Goal: Information Seeking & Learning: Check status

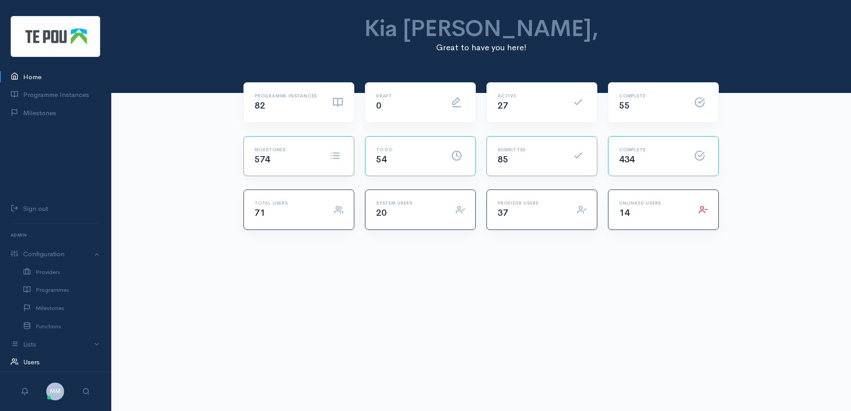
click at [28, 365] on link "Users" at bounding box center [55, 363] width 111 height 18
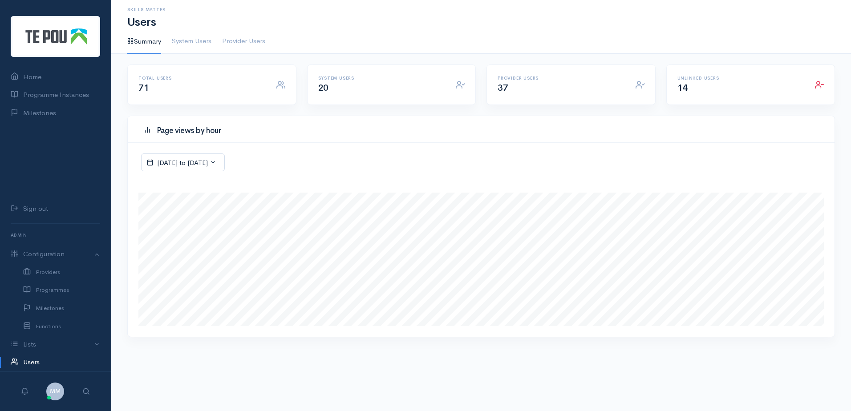
scroll to position [221, 707]
click at [581, 86] on div "Provider Users 37" at bounding box center [561, 85] width 138 height 18
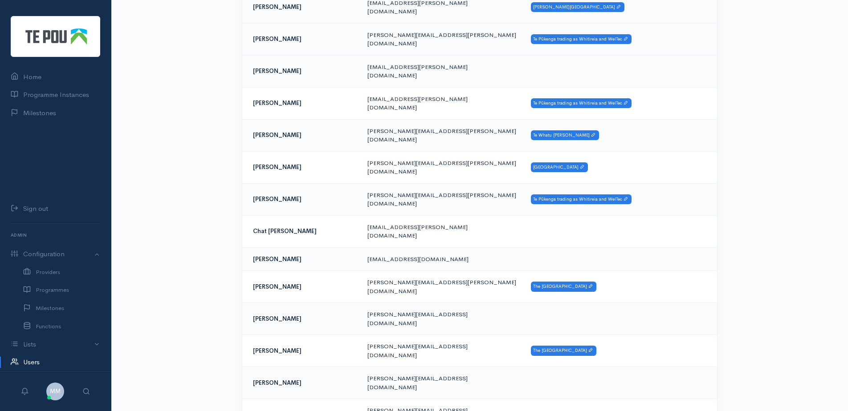
scroll to position [223, 0]
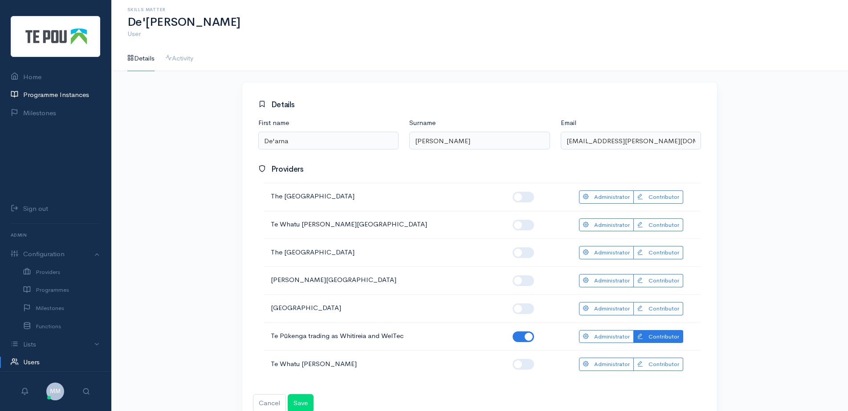
click at [63, 94] on link "Programme Instances" at bounding box center [55, 95] width 111 height 18
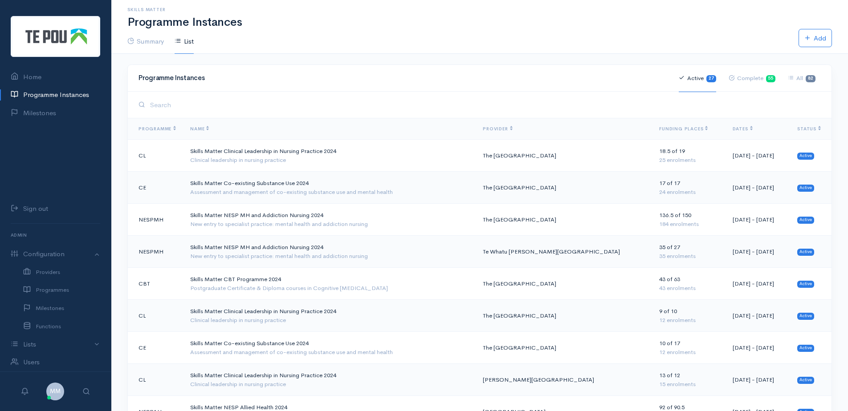
click at [725, 129] on th "Dates" at bounding box center [757, 128] width 65 height 21
click at [733, 129] on span "Dates" at bounding box center [743, 129] width 20 height 6
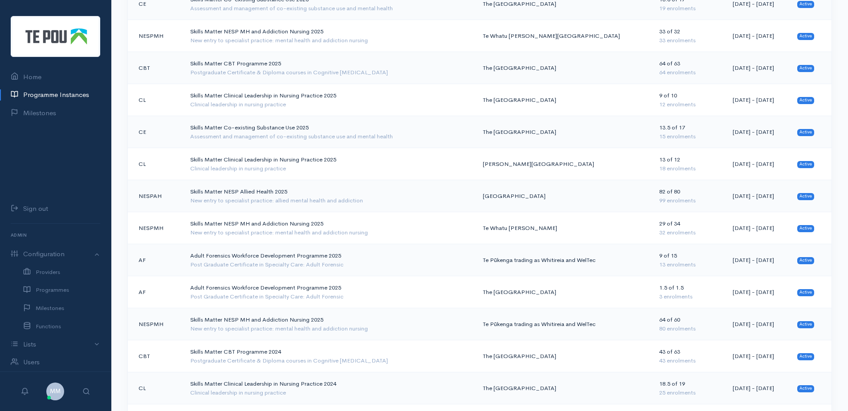
scroll to position [267, 0]
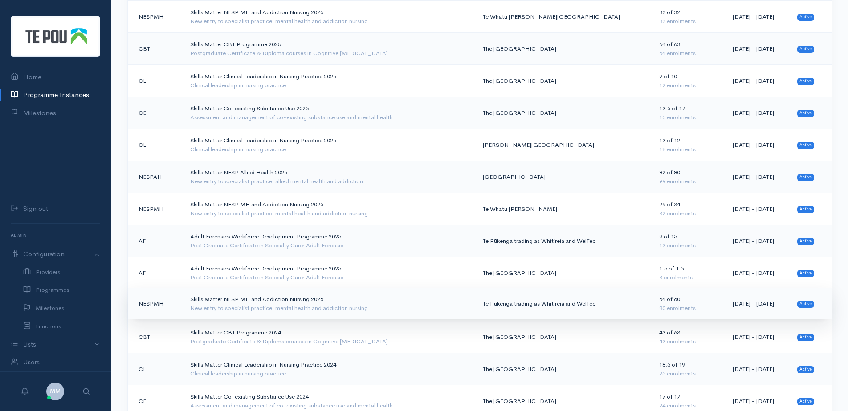
click at [555, 303] on td "Te Pūkenga trading as Whitireia and WelTec" at bounding box center [564, 304] width 176 height 32
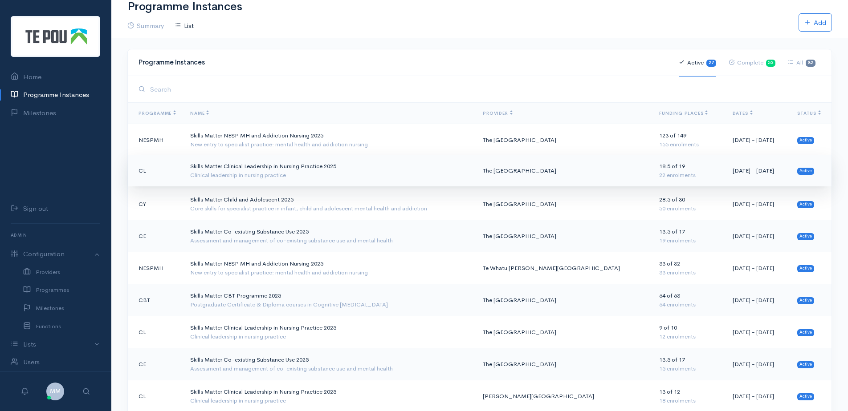
scroll to position [0, 0]
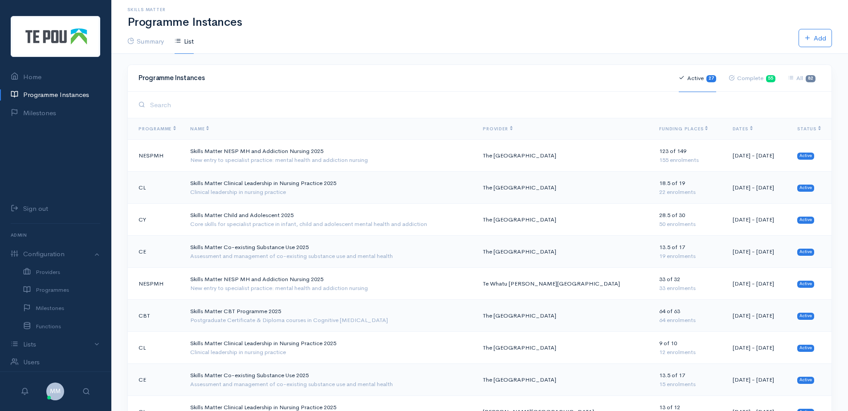
click at [505, 129] on span "Provider" at bounding box center [497, 129] width 29 height 6
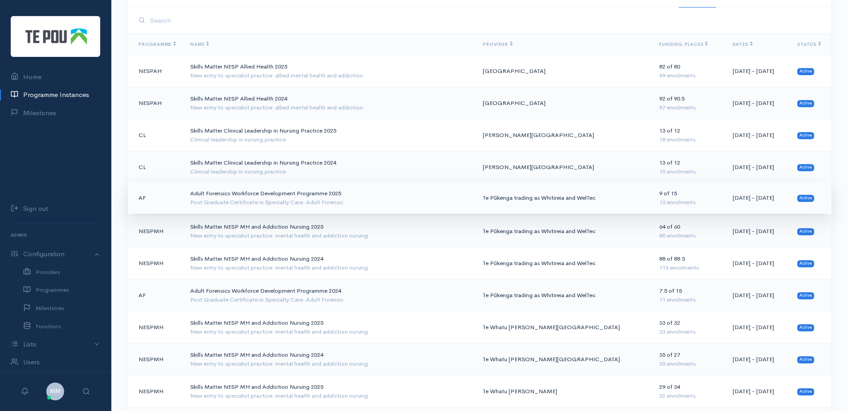
scroll to position [89, 0]
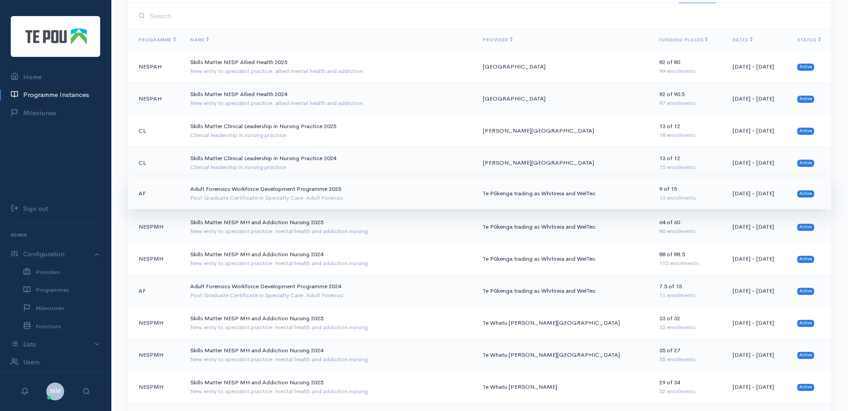
click at [310, 196] on div "Post Graduate Certificate in Specialty Care: Adult Forensic" at bounding box center [329, 198] width 278 height 9
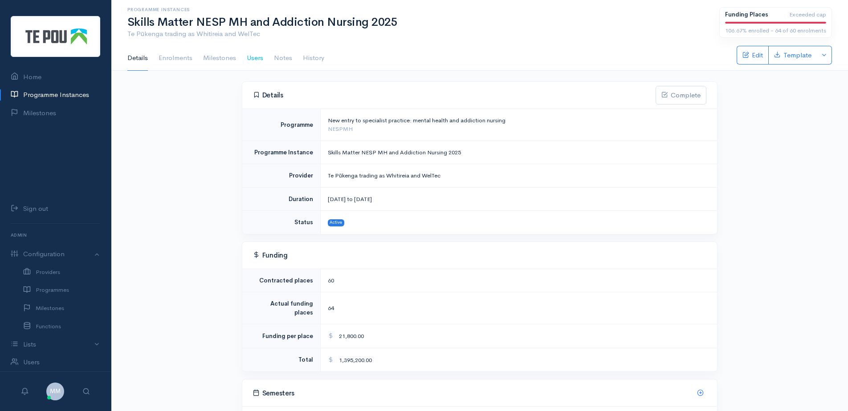
click at [247, 59] on link "Users" at bounding box center [255, 58] width 16 height 25
click at [261, 58] on link "Users" at bounding box center [255, 58] width 16 height 25
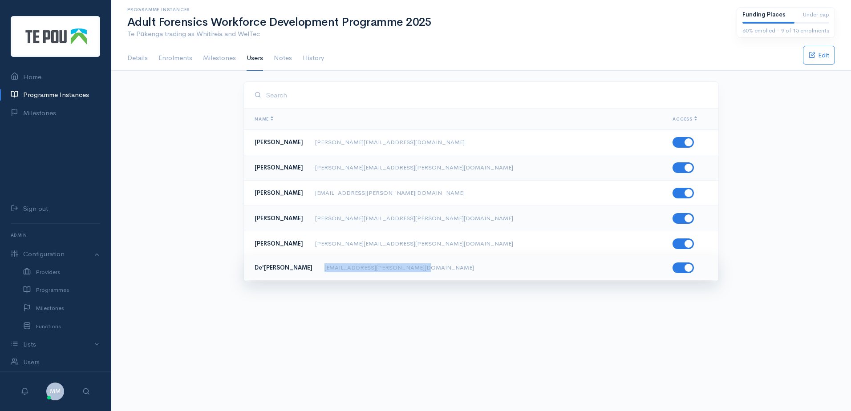
drag, startPoint x: 392, startPoint y: 267, endPoint x: 310, endPoint y: 266, distance: 81.9
click at [310, 266] on td "De'arna Sculley dearna.sculley@whitireia.ac.nz" at bounding box center [449, 267] width 411 height 25
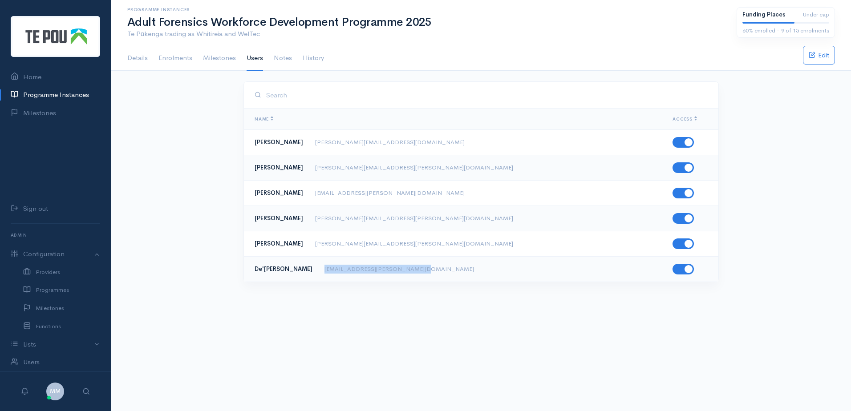
copy span "dearna.sculley@whitireia.ac.nz"
click at [69, 90] on link "Programme Instances" at bounding box center [55, 95] width 111 height 18
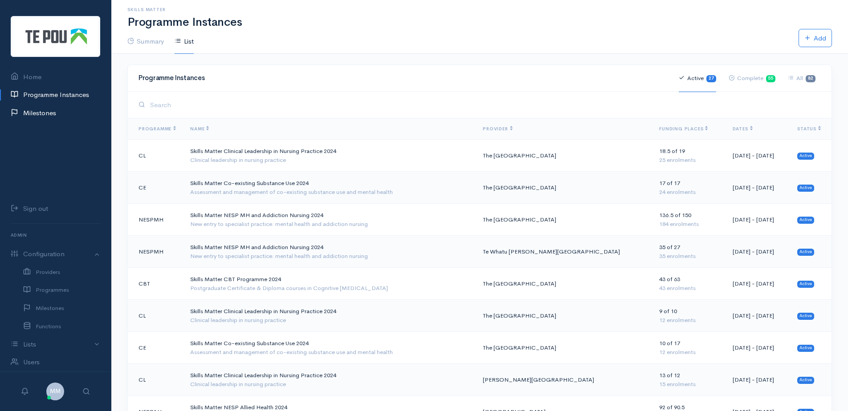
click at [59, 113] on link "Milestones" at bounding box center [55, 113] width 111 height 18
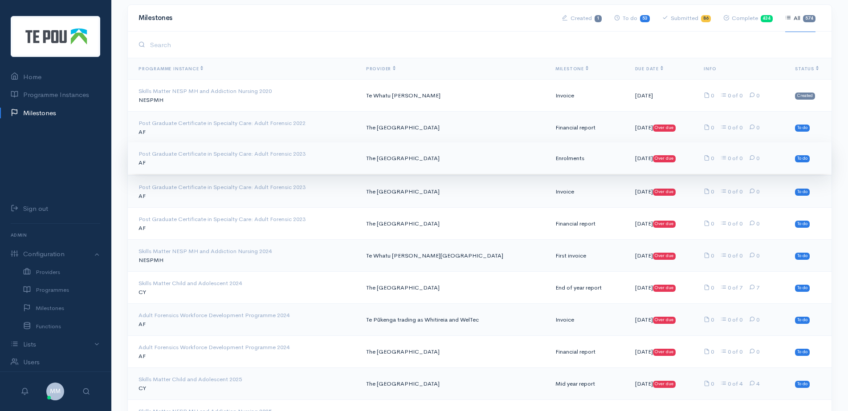
scroll to position [45, 0]
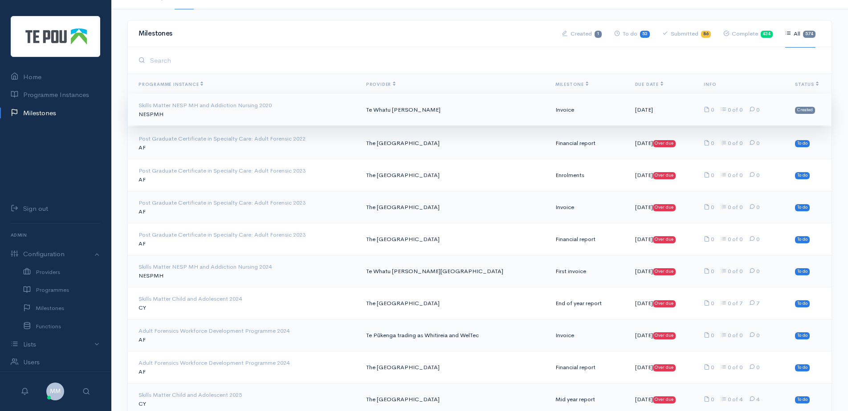
click at [293, 117] on td "Skills Matter NESP MH and Addiction Nursing 2020 NESPMH" at bounding box center [243, 110] width 231 height 32
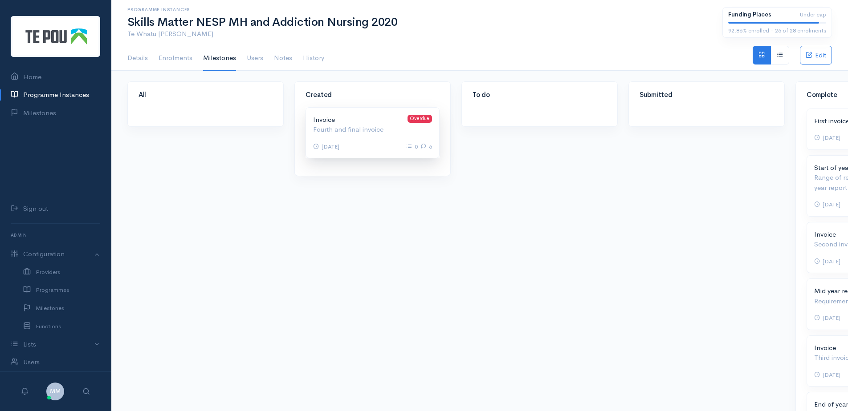
click at [346, 122] on p "Invoice Overdue" at bounding box center [372, 120] width 119 height 10
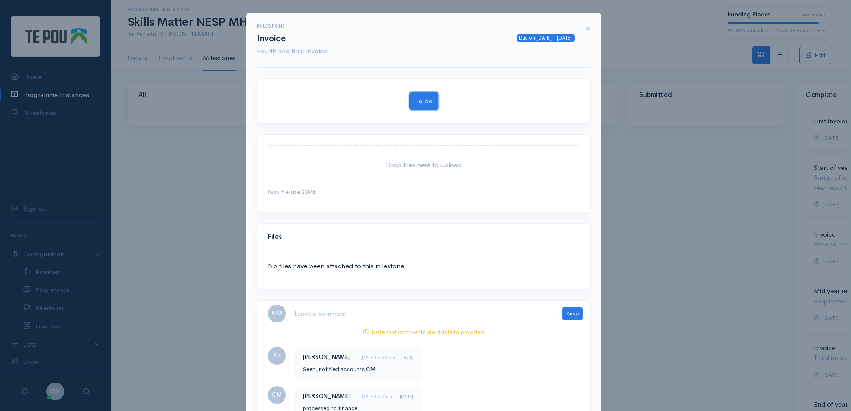
click at [420, 102] on button "To do" at bounding box center [424, 101] width 29 height 18
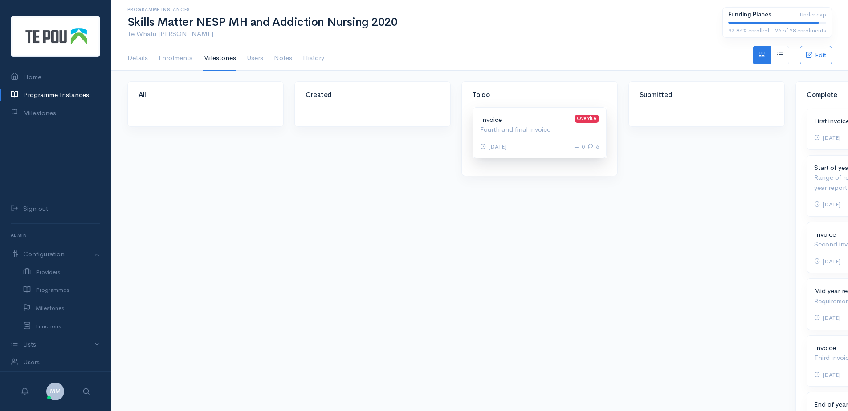
click at [498, 125] on p "Fourth and final invoice" at bounding box center [539, 130] width 119 height 10
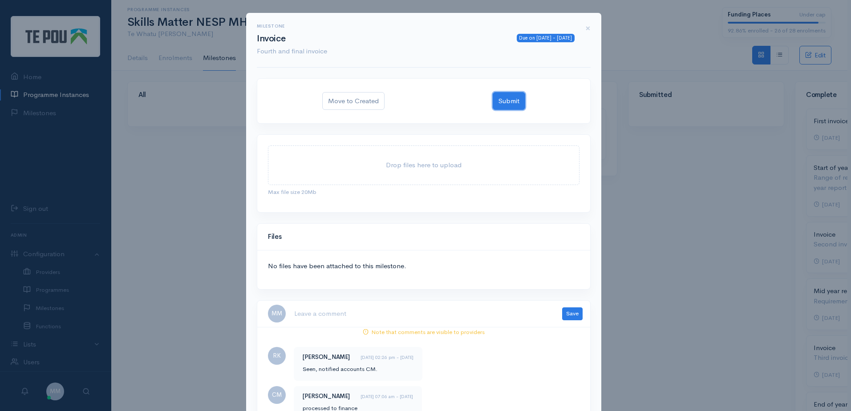
click at [500, 104] on button "Submit" at bounding box center [509, 101] width 33 height 18
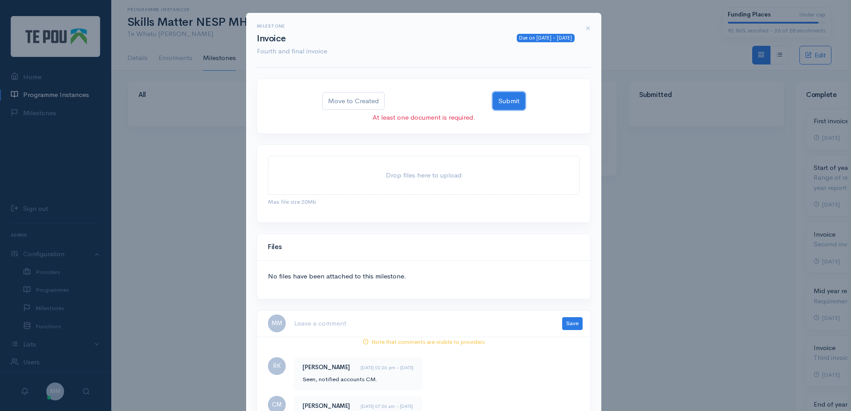
click at [512, 97] on button "Submit" at bounding box center [509, 101] width 33 height 18
click at [368, 101] on button "Move to Created" at bounding box center [353, 101] width 62 height 18
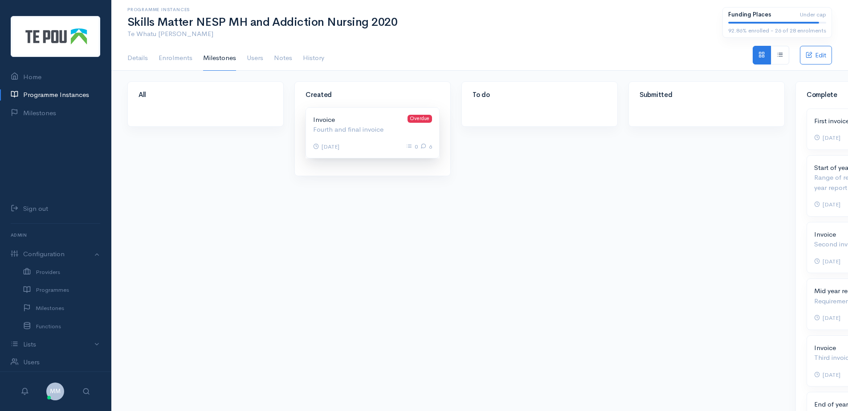
click at [360, 129] on p "Fourth and final invoice" at bounding box center [372, 130] width 119 height 10
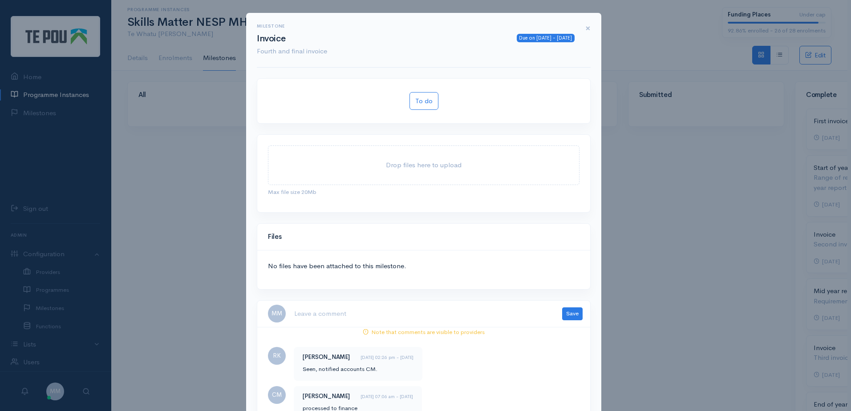
click at [586, 30] on span "×" at bounding box center [588, 28] width 5 height 13
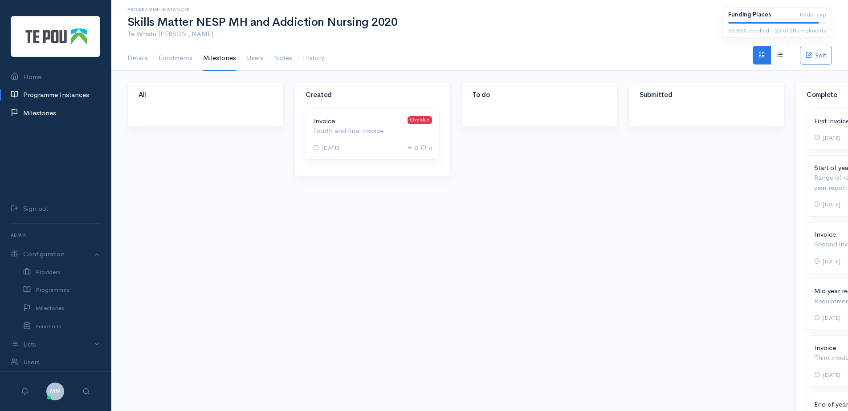
click at [40, 111] on link "Milestones" at bounding box center [55, 113] width 111 height 18
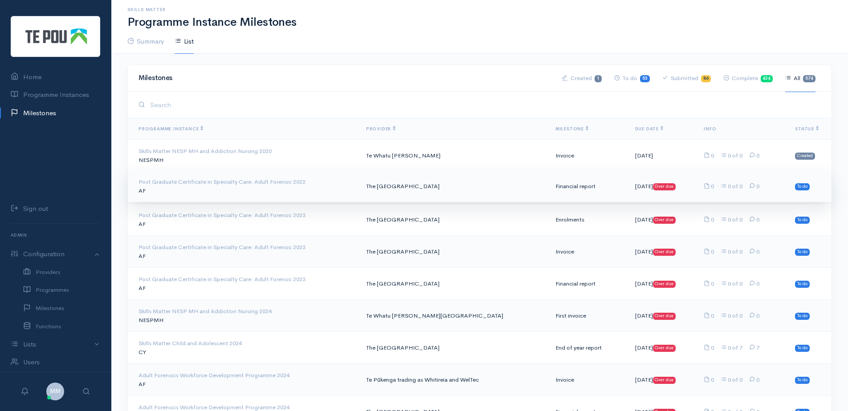
click at [180, 180] on div "Post Graduate Certificate in Specialty Care: Adult Forensic 2022" at bounding box center [244, 182] width 213 height 9
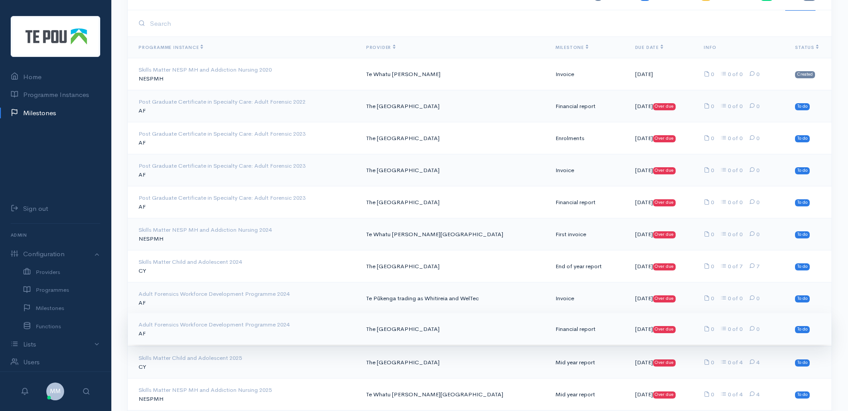
scroll to position [45, 0]
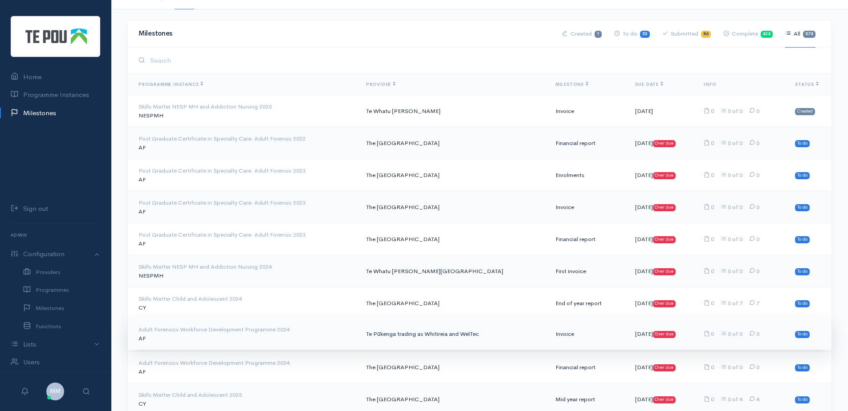
click at [433, 333] on td "Te Pūkenga trading as Whitireia and WelTec" at bounding box center [453, 334] width 189 height 32
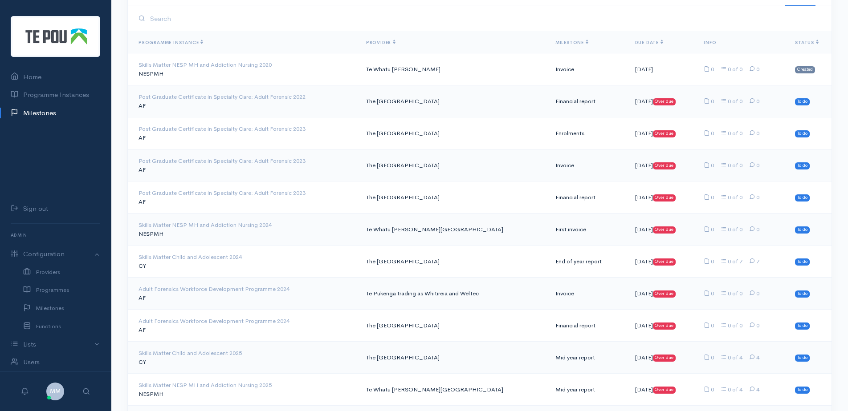
scroll to position [178, 0]
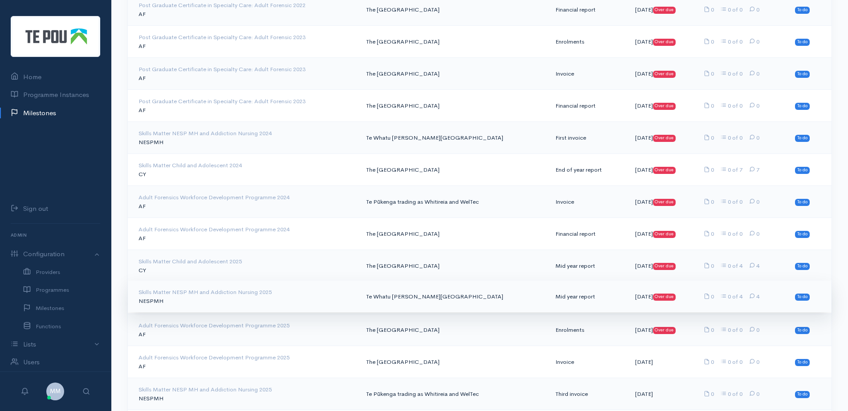
click at [411, 301] on td "Te Whatu Ora Canterbury" at bounding box center [453, 297] width 189 height 32
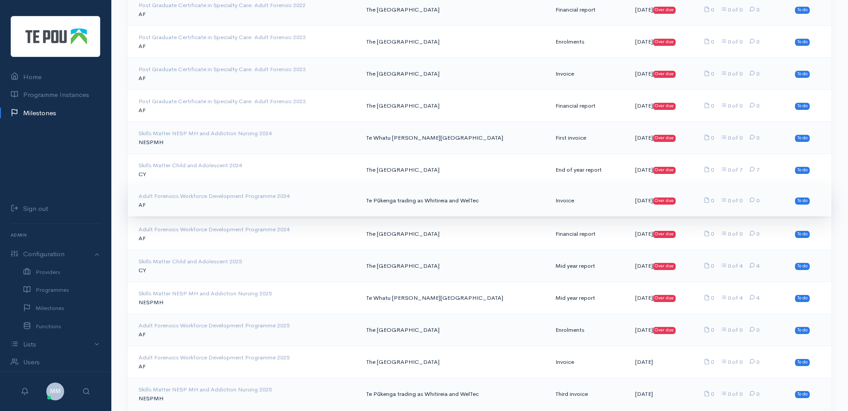
click at [418, 193] on td "Te Pūkenga trading as Whitireia and WelTec" at bounding box center [453, 201] width 189 height 32
click at [177, 200] on div "Adult Forensics Workforce Development Programme 2024" at bounding box center [244, 196] width 213 height 9
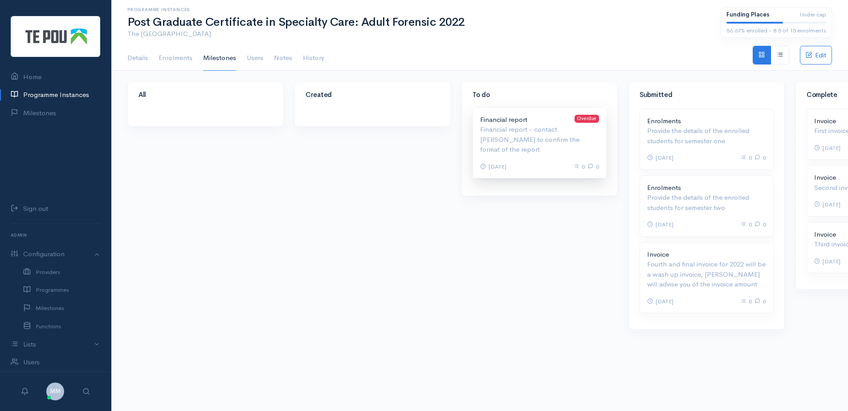
click at [485, 130] on p "Financial report - contact [PERSON_NAME] to confirm the format of the report" at bounding box center [539, 140] width 119 height 30
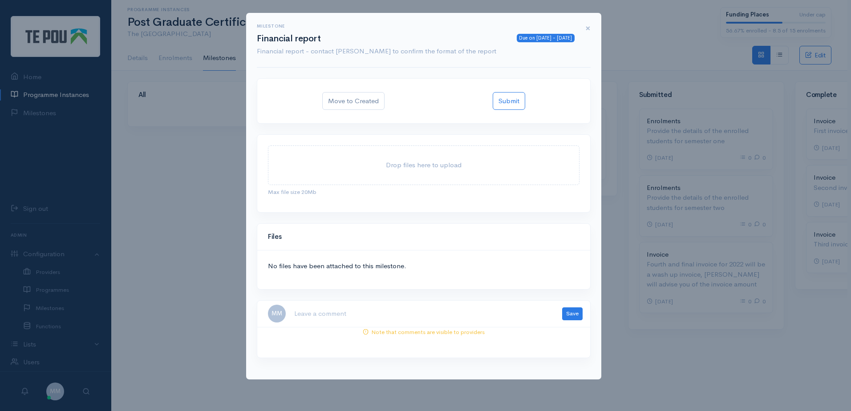
click at [587, 28] on span "×" at bounding box center [588, 28] width 5 height 13
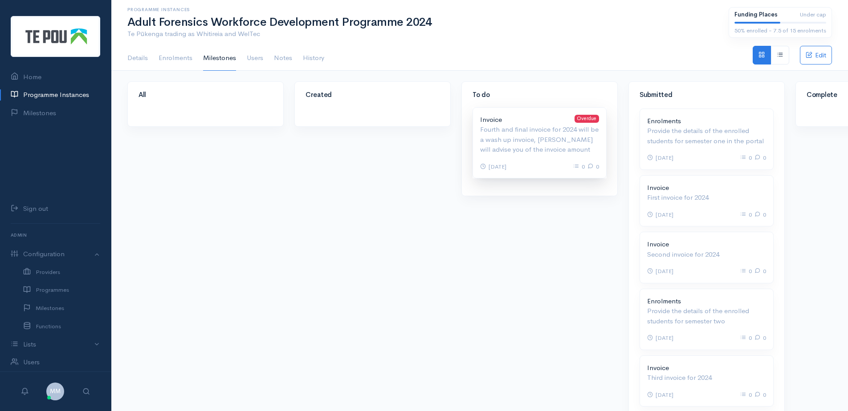
click at [505, 134] on p "Fourth and final invoice for 2024 will be a wash up invoice, [PERSON_NAME] will…" at bounding box center [539, 140] width 119 height 30
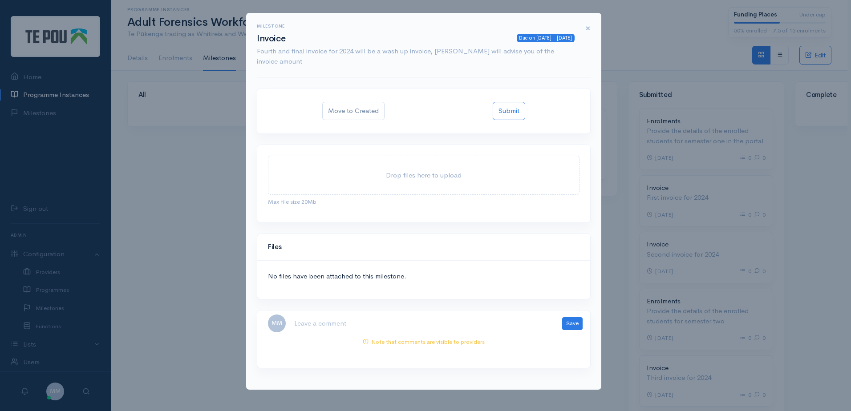
click at [586, 28] on span "×" at bounding box center [588, 28] width 5 height 13
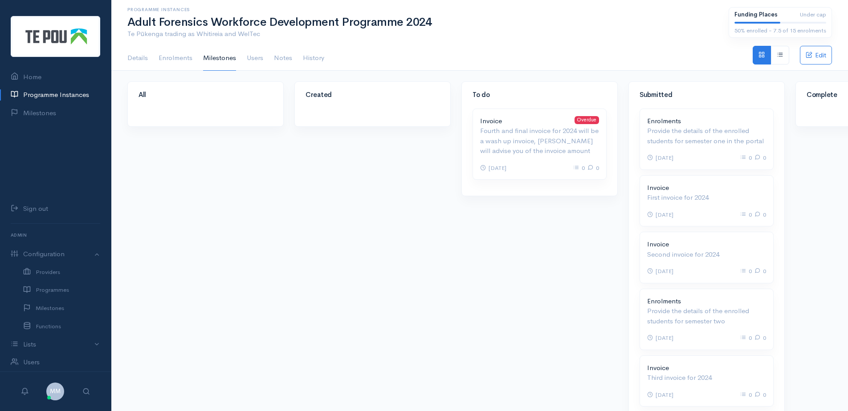
click at [65, 97] on link "Programme Instances" at bounding box center [55, 95] width 111 height 18
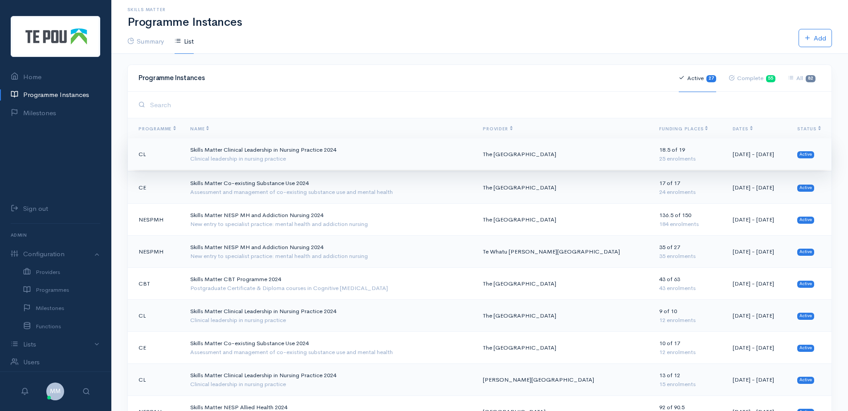
click at [318, 160] on div "Clinical leadership in nursing practice" at bounding box center [329, 159] width 278 height 9
